Goal: Information Seeking & Learning: Compare options

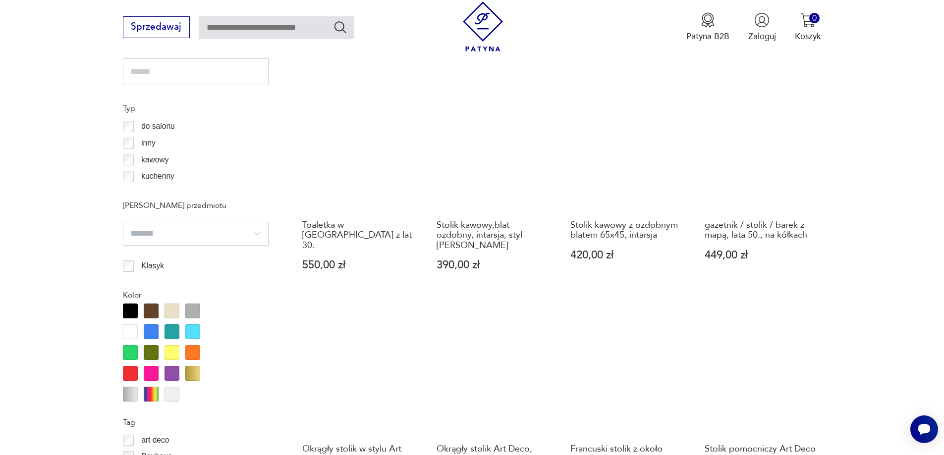
scroll to position [845, 0]
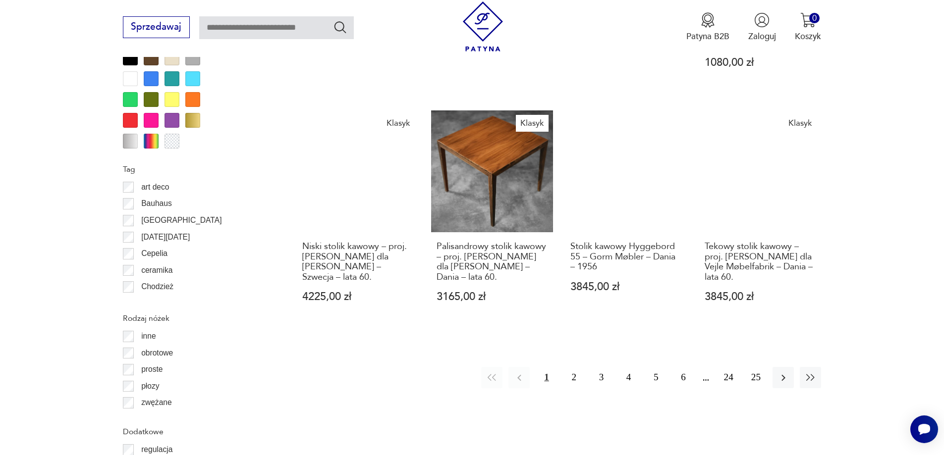
scroll to position [1142, 0]
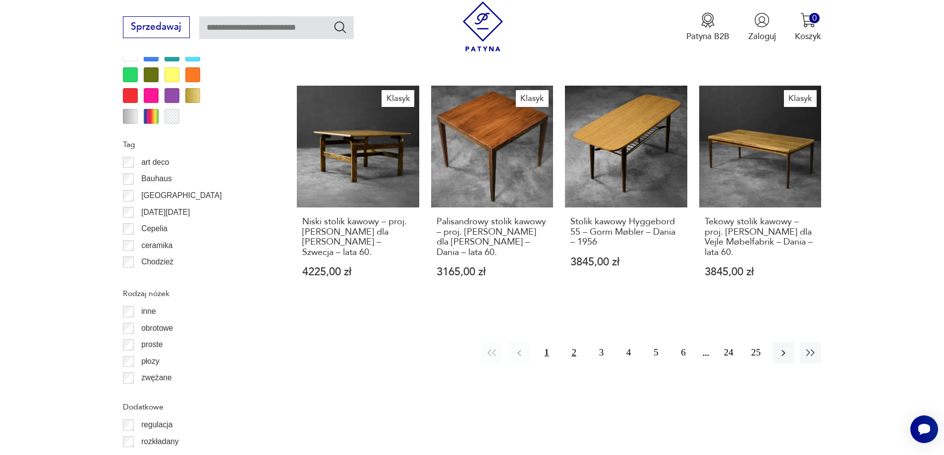
click at [574, 342] on button "2" at bounding box center [573, 352] width 21 height 21
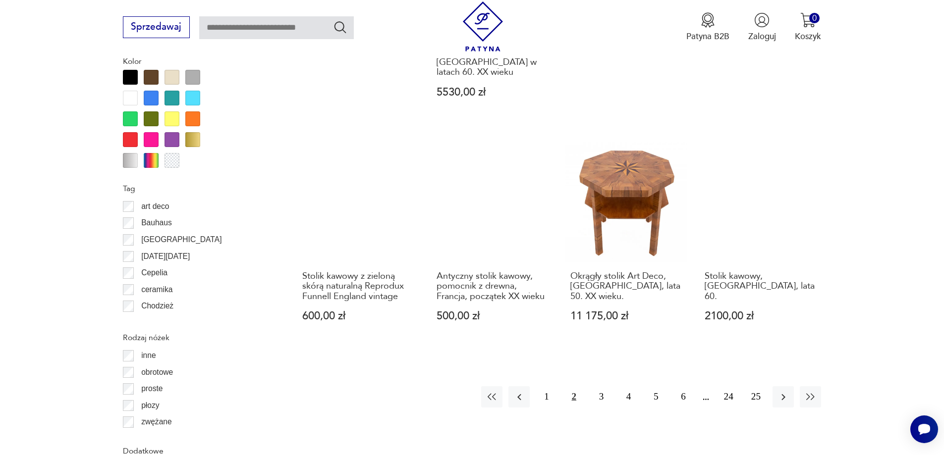
scroll to position [1123, 0]
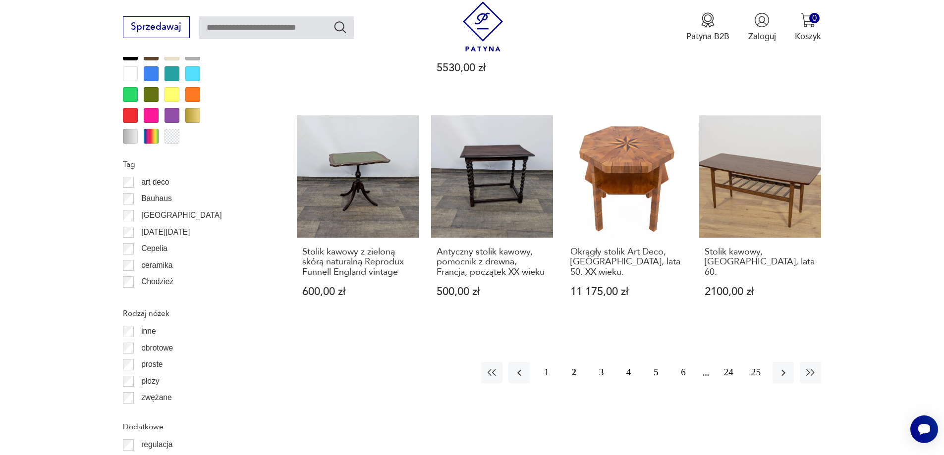
click at [602, 362] on button "3" at bounding box center [601, 372] width 21 height 21
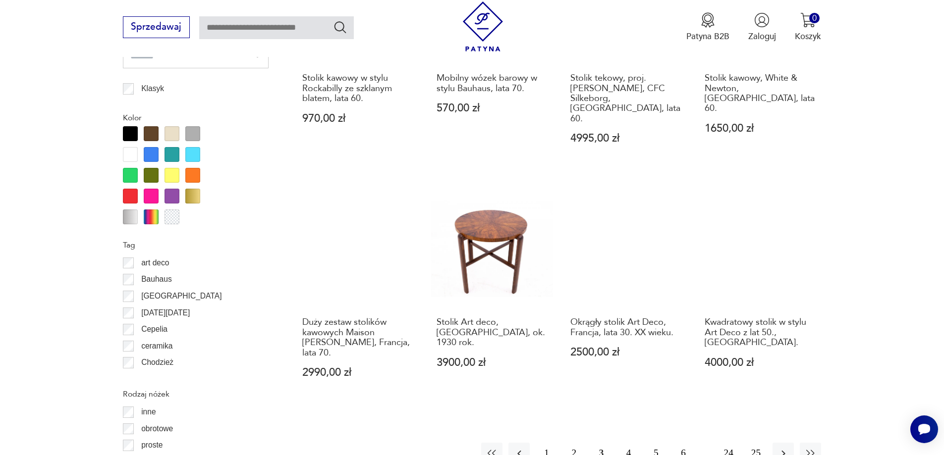
scroll to position [1043, 0]
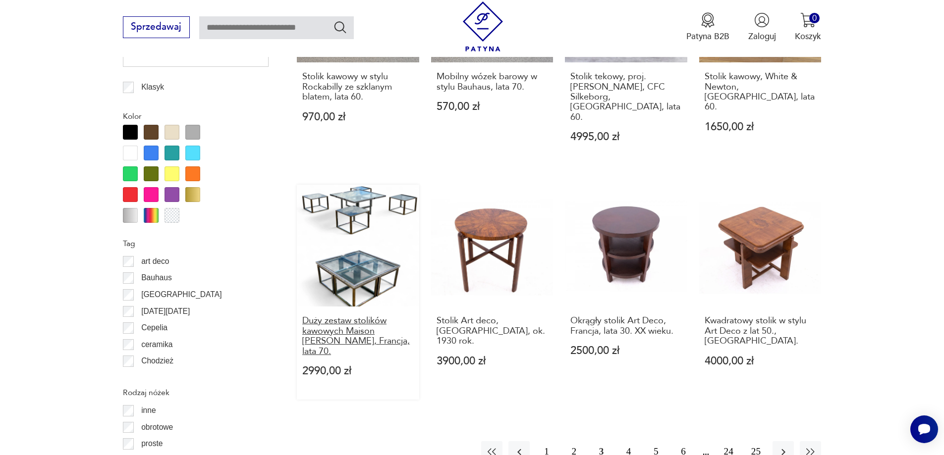
click at [362, 316] on h3 "Duży zestaw stolików kawowych Maison [PERSON_NAME], Francja, lata 70." at bounding box center [357, 336] width 111 height 41
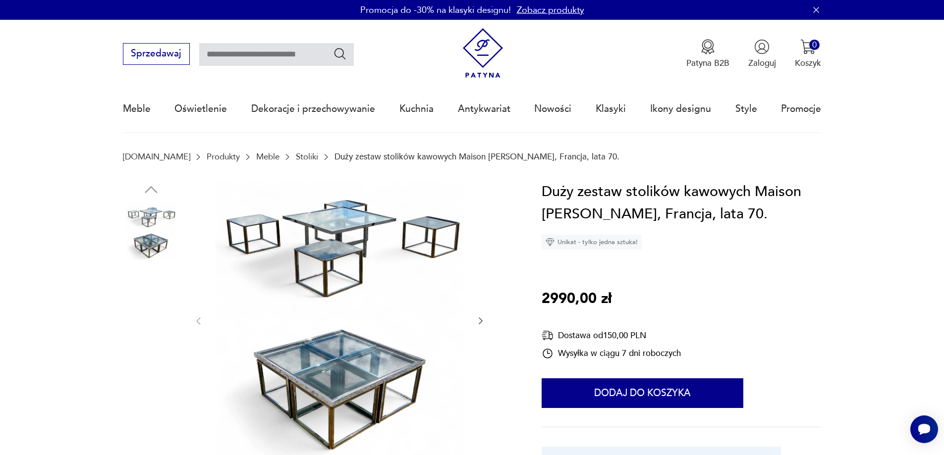
click at [339, 387] on img at bounding box center [340, 320] width 248 height 279
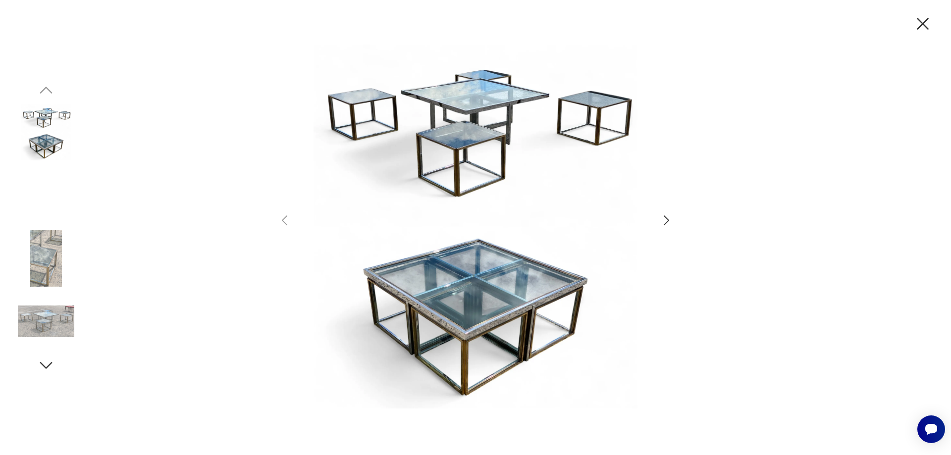
click at [50, 187] on img at bounding box center [46, 195] width 56 height 56
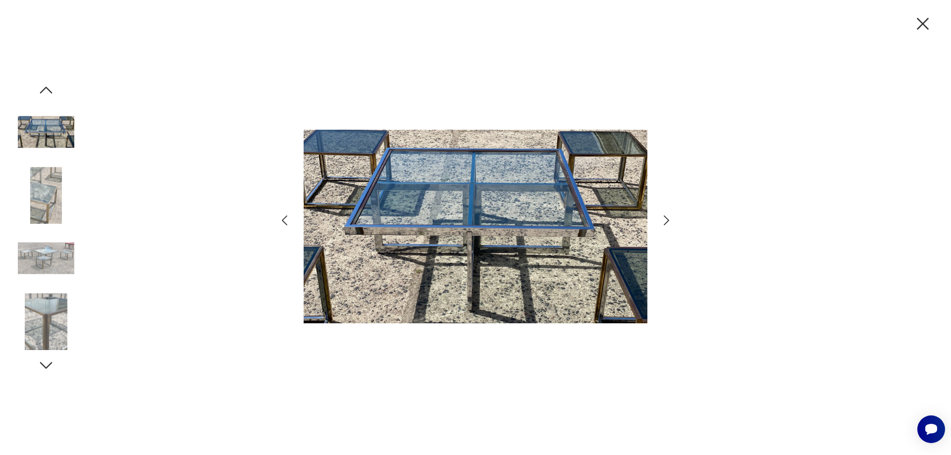
click at [47, 256] on img at bounding box center [46, 258] width 56 height 56
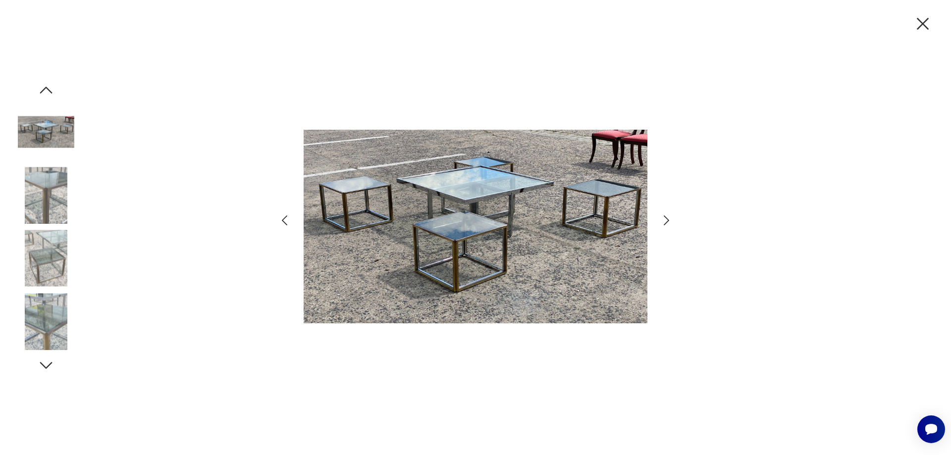
click at [47, 315] on img at bounding box center [46, 321] width 56 height 56
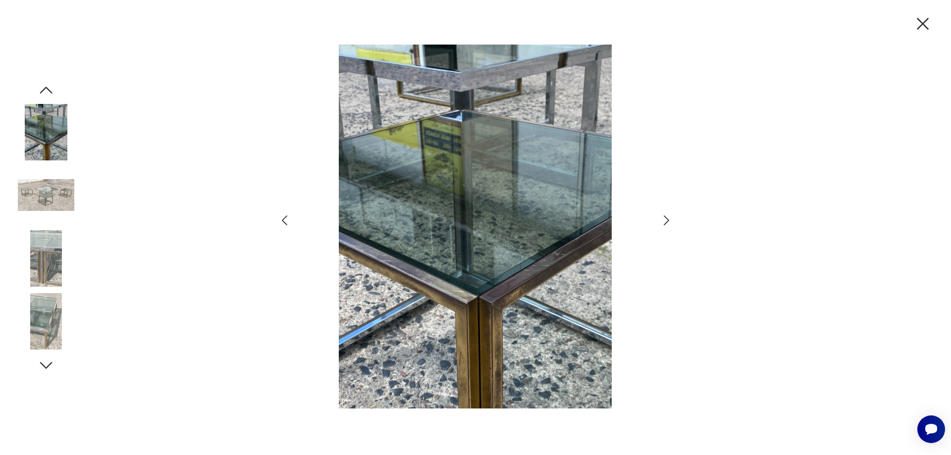
click at [48, 363] on icon "button" at bounding box center [46, 366] width 18 height 18
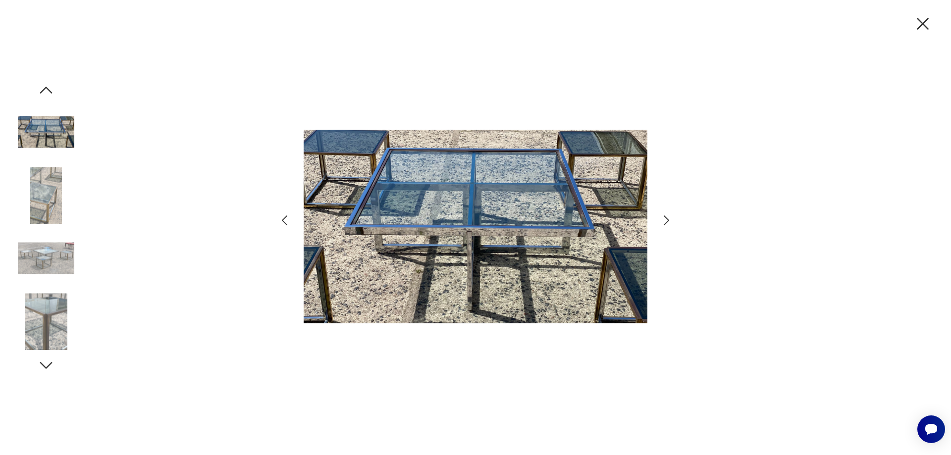
click at [48, 363] on icon "button" at bounding box center [46, 366] width 18 height 18
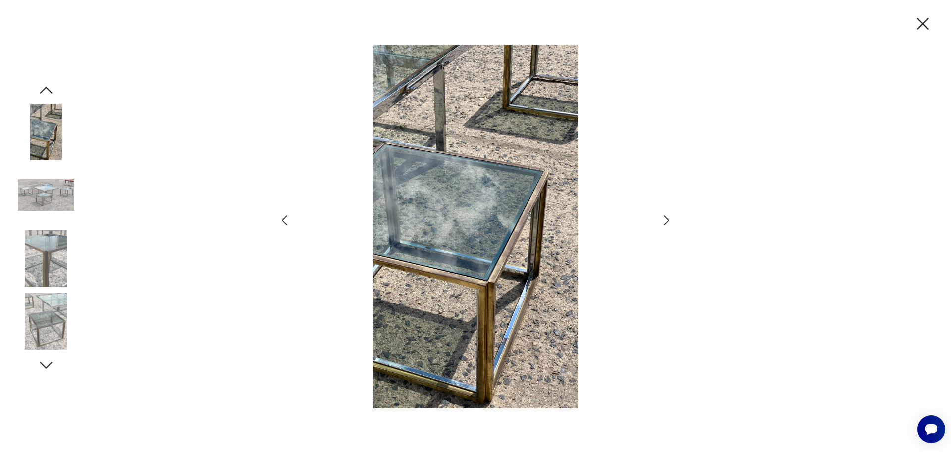
click at [48, 363] on icon "button" at bounding box center [46, 366] width 18 height 18
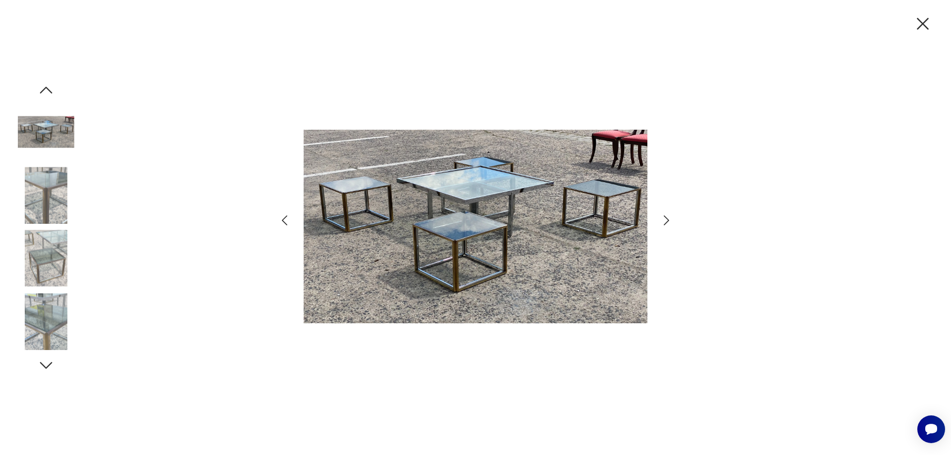
click at [48, 363] on icon "button" at bounding box center [46, 366] width 18 height 18
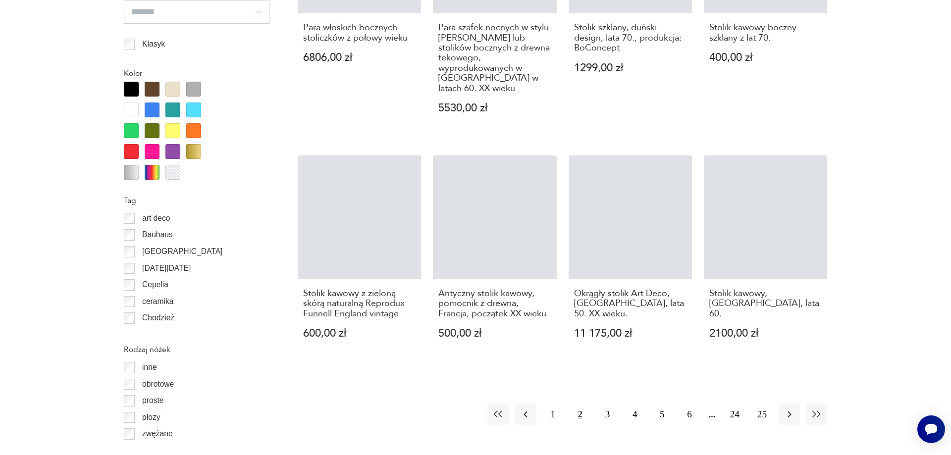
scroll to position [1123, 0]
